Goal: Information Seeking & Learning: Learn about a topic

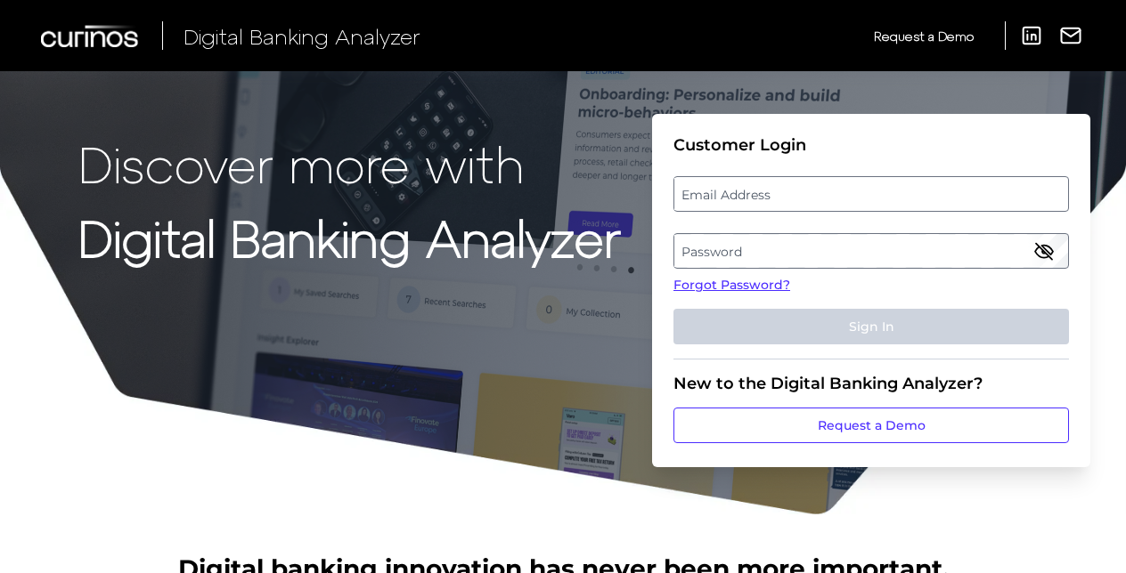
click at [948, 192] on label "Email Address" at bounding box center [870, 194] width 393 height 32
click at [948, 192] on input "email" at bounding box center [870, 194] width 395 height 36
type input "[EMAIL_ADDRESS][DOMAIN_NAME]"
click at [894, 242] on label "Password" at bounding box center [870, 251] width 393 height 32
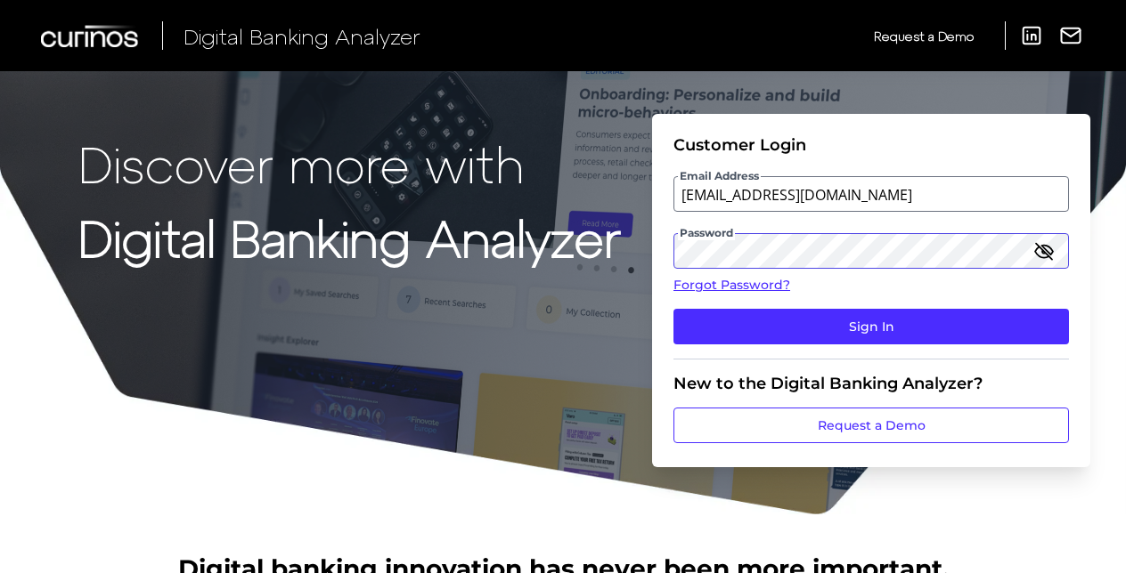
click at [673, 309] on button "Sign In" at bounding box center [870, 327] width 395 height 36
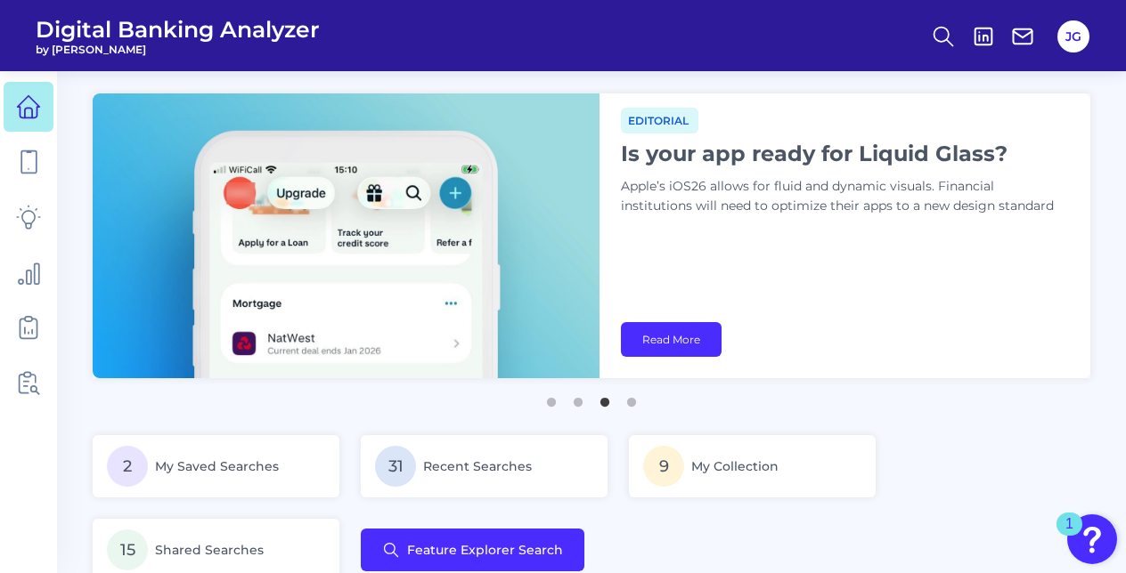
drag, startPoint x: 849, startPoint y: 283, endPoint x: 853, endPoint y: 273, distance: 10.4
click at [849, 282] on div "Editorial Is your app ready for Liquid Glass? Apple’s iOS26 allows for fluid an…" at bounding box center [844, 235] width 491 height 285
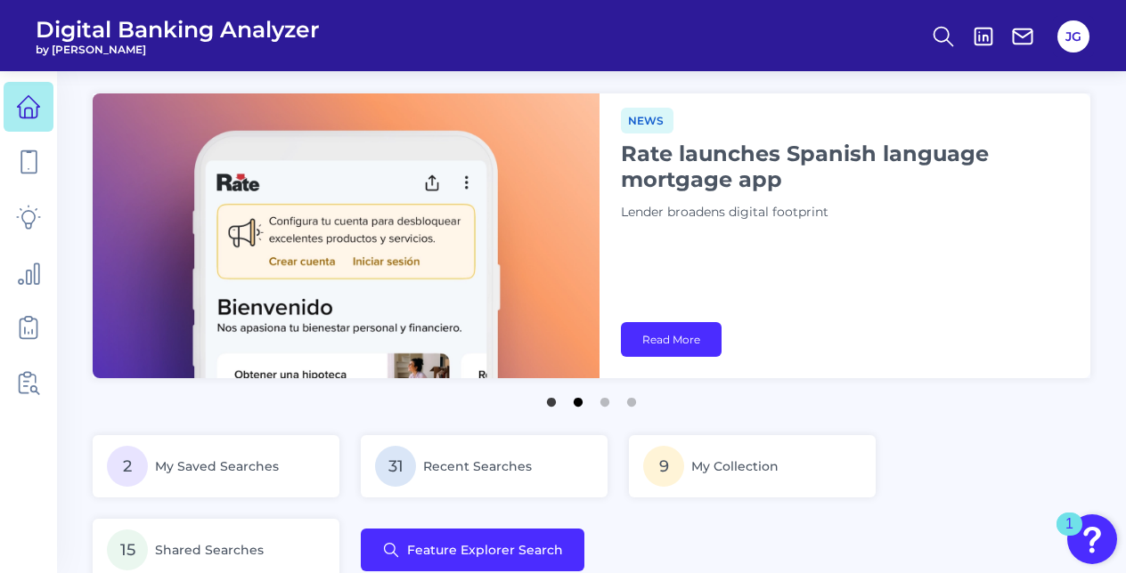
click at [576, 402] on button "2" at bounding box center [578, 398] width 18 height 18
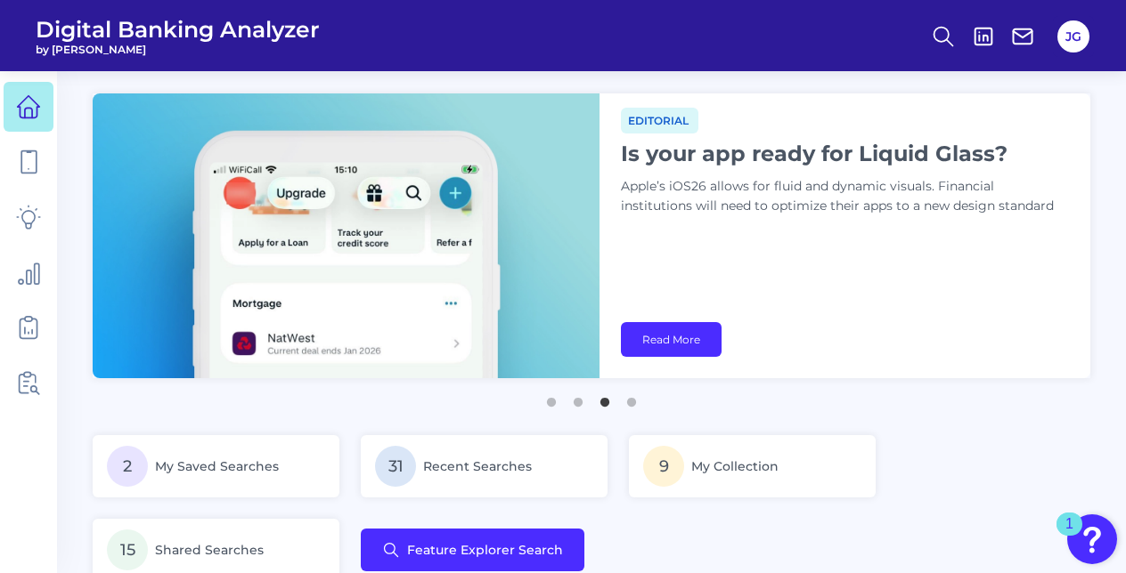
click at [605, 405] on button "3" at bounding box center [605, 398] width 18 height 18
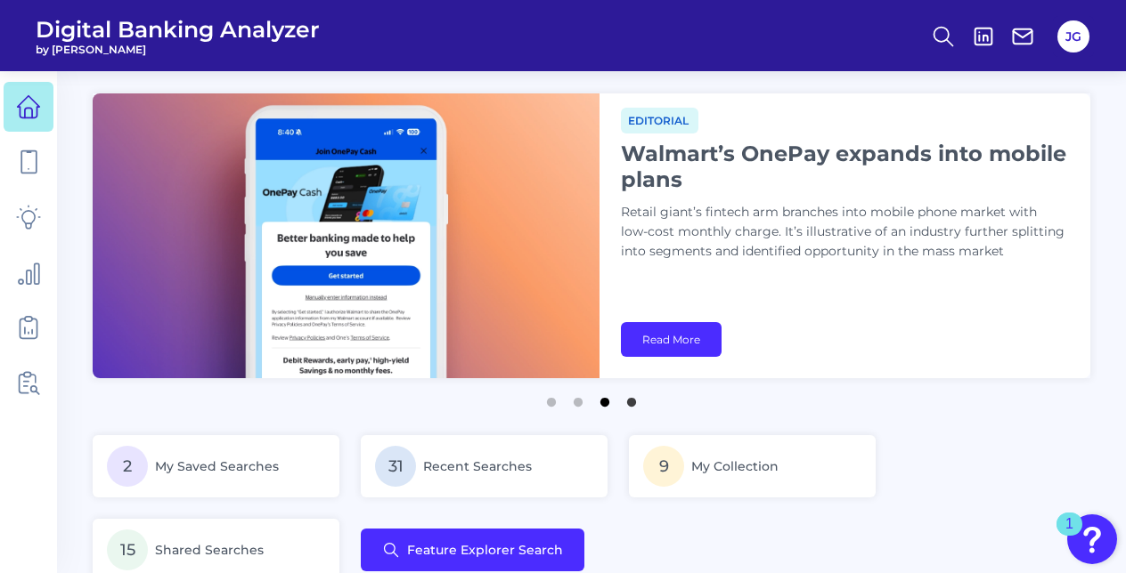
click at [601, 403] on button "3" at bounding box center [605, 398] width 18 height 18
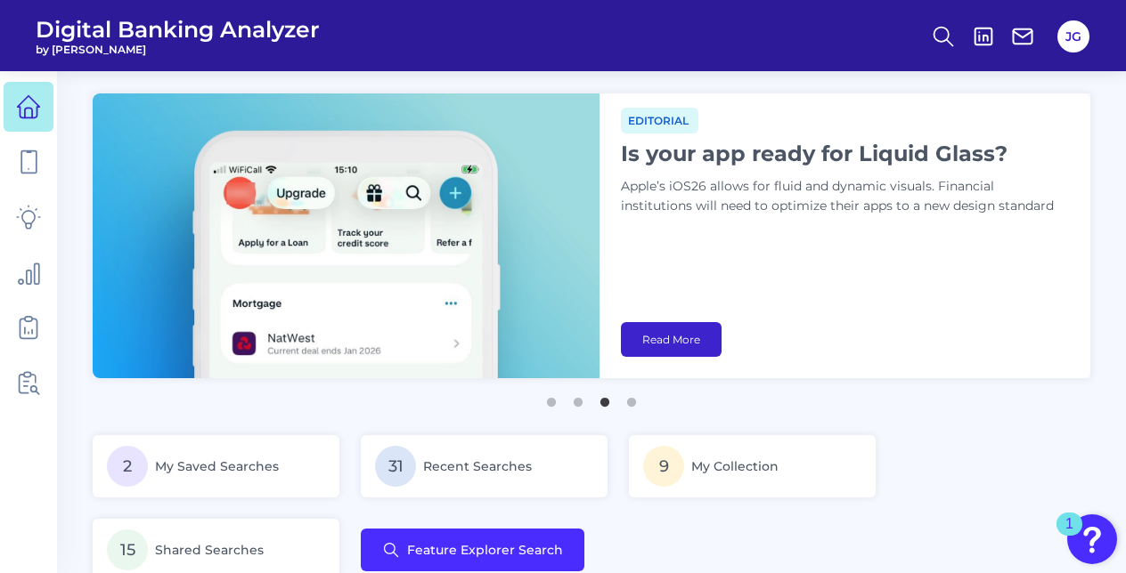
click at [655, 349] on link "Read More" at bounding box center [671, 339] width 101 height 35
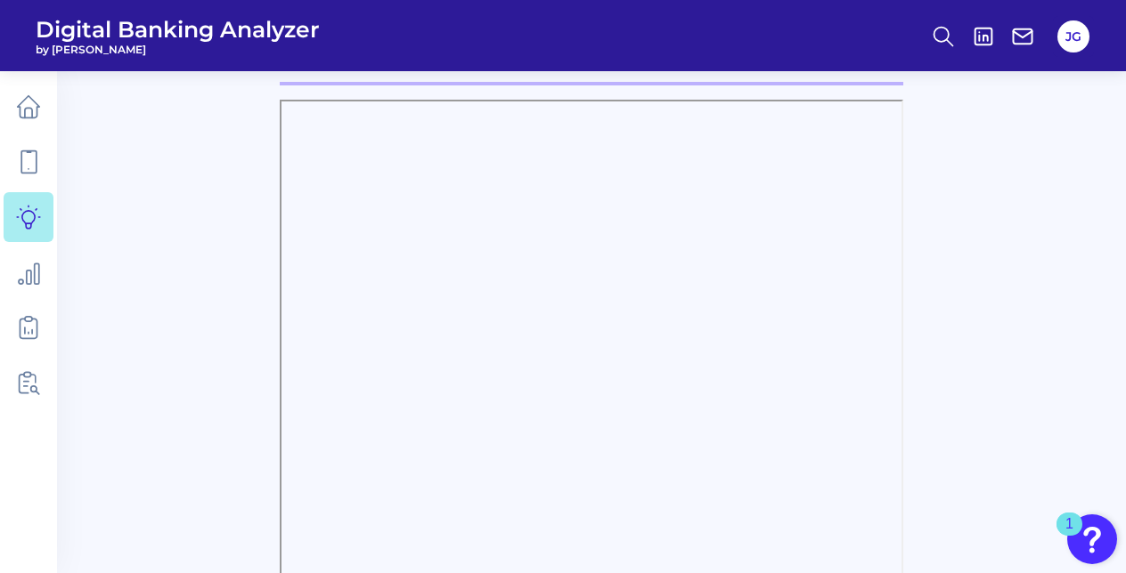
scroll to position [89, 0]
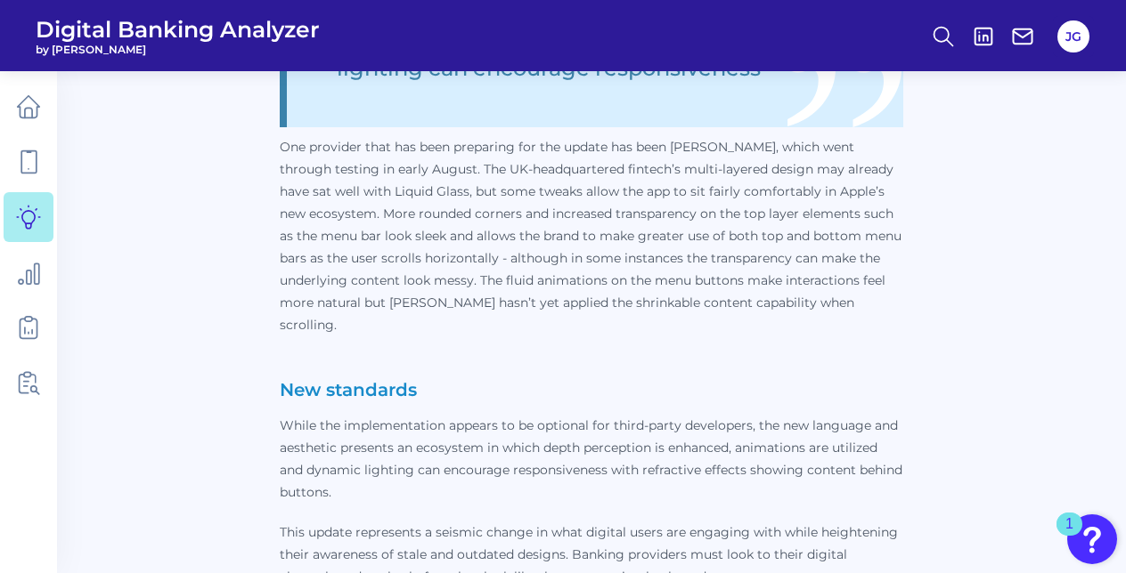
scroll to position [1425, 0]
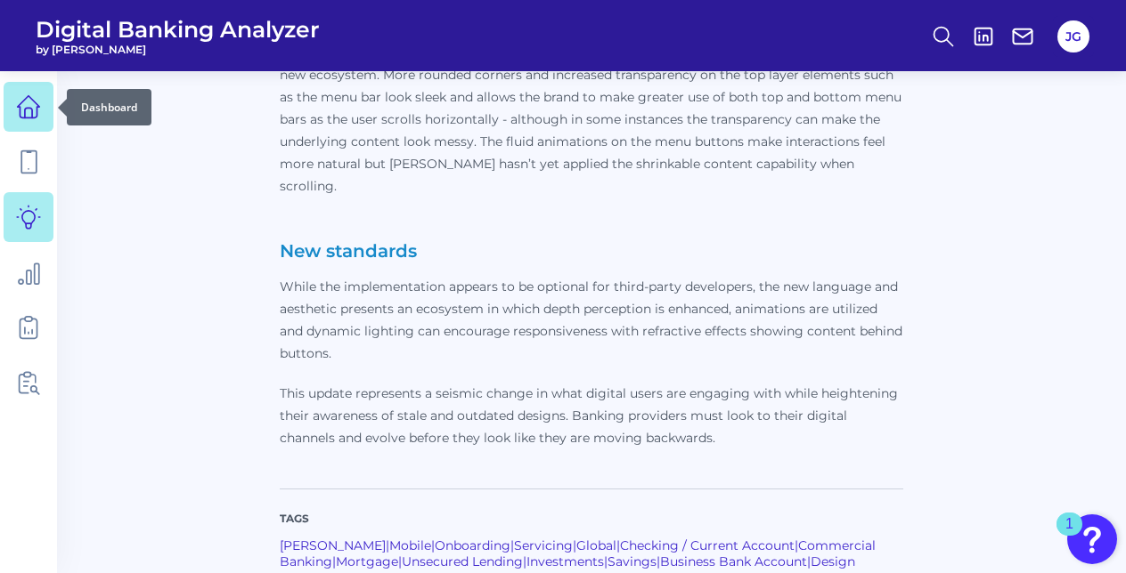
click at [6, 91] on link at bounding box center [29, 107] width 50 height 50
